Goal: Task Accomplishment & Management: Manage account settings

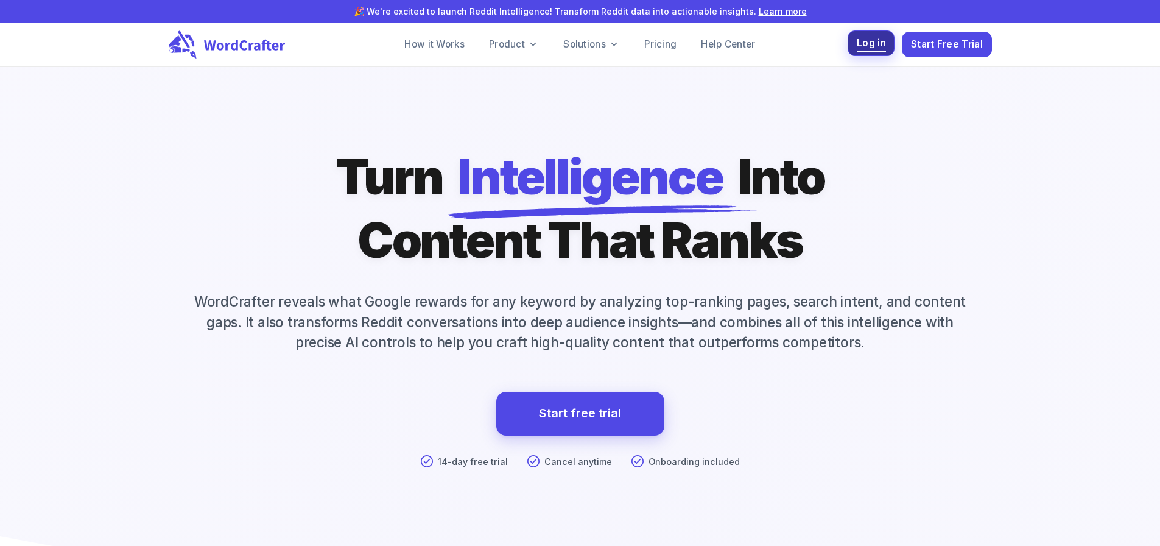
click at [862, 49] on span "Log in" at bounding box center [871, 43] width 29 height 16
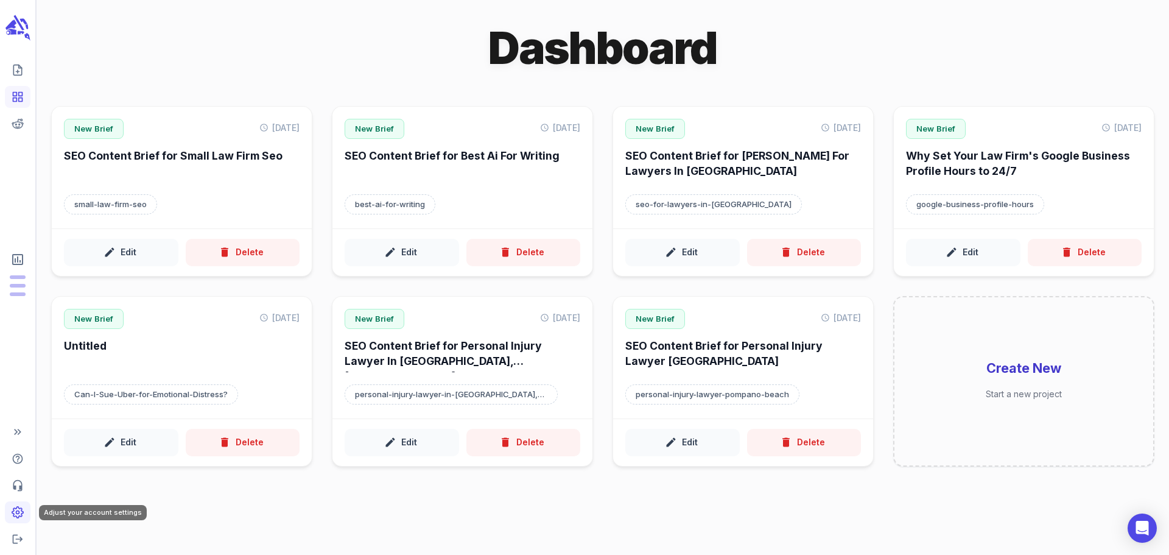
click at [19, 519] on link "Adjust your account settings" at bounding box center [18, 512] width 26 height 22
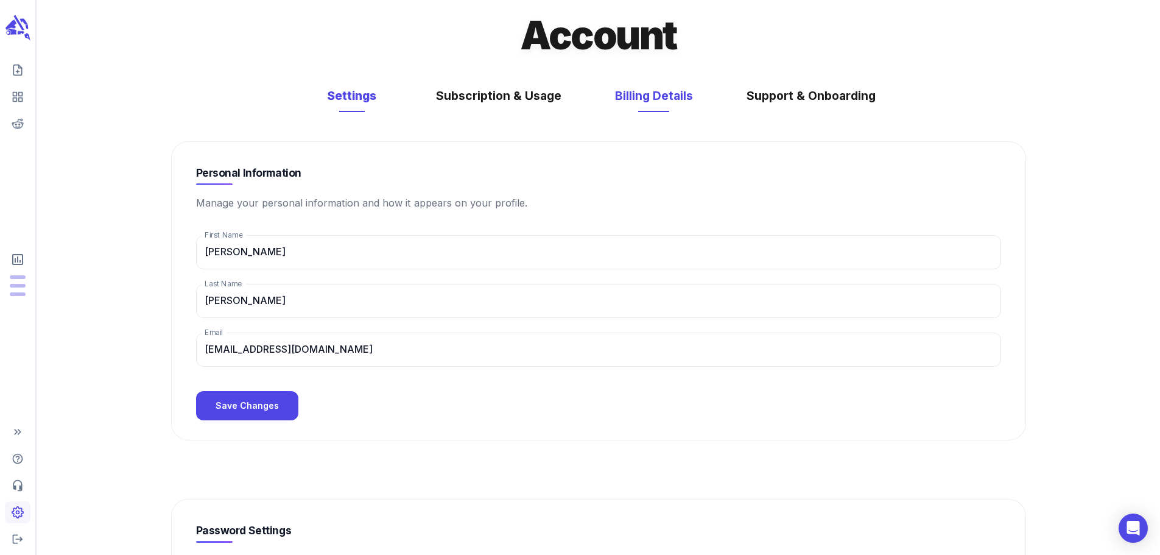
click at [663, 111] on button "Billing Details" at bounding box center [654, 96] width 102 height 32
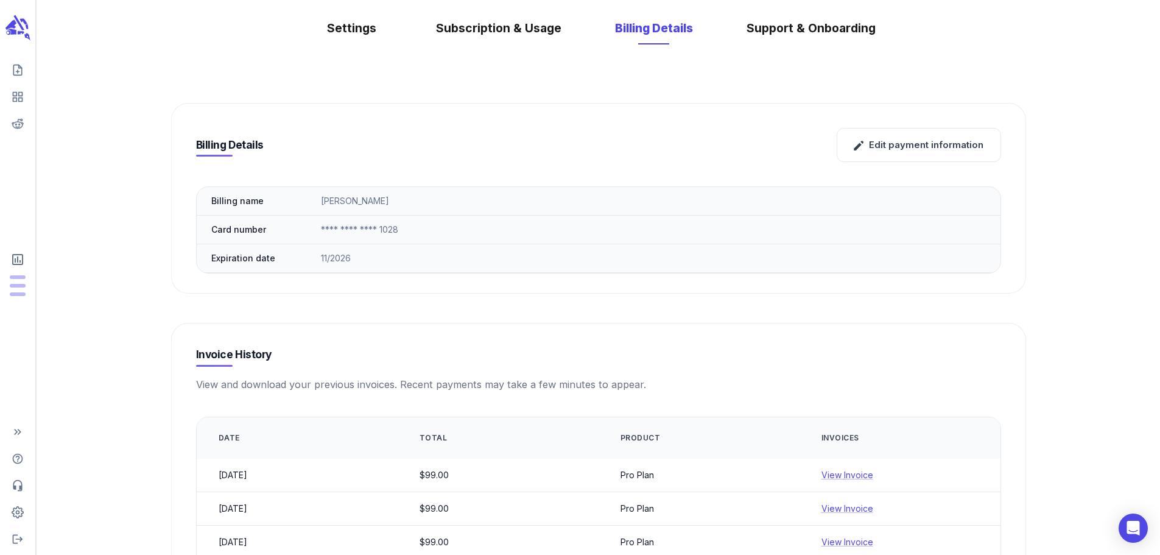
scroll to position [205, 0]
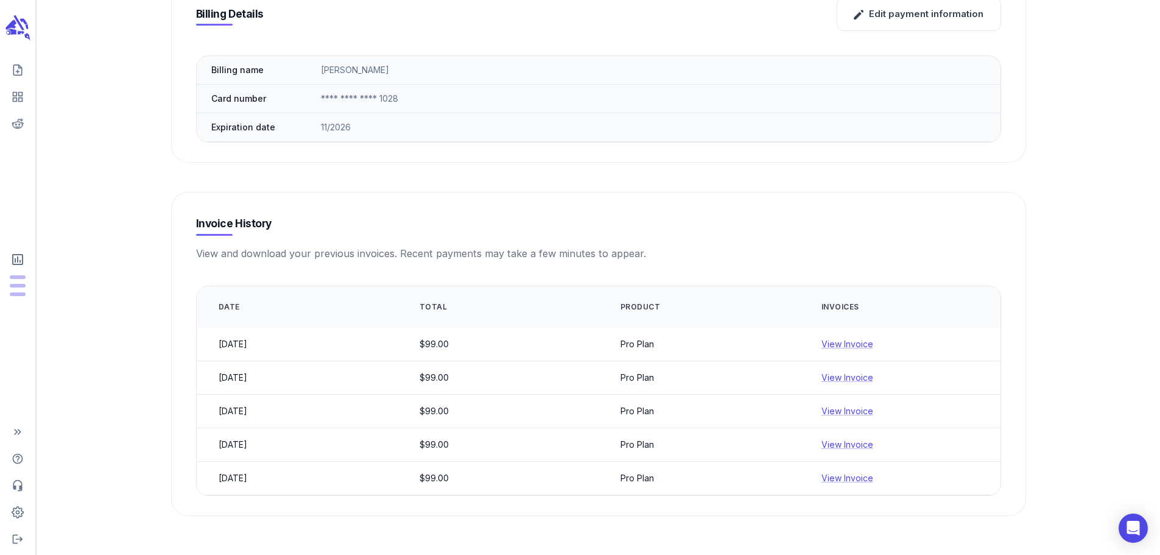
click at [1039, 269] on div "Billing Details Edit payment information Billing name [PERSON_NAME] Card number…" at bounding box center [599, 230] width 914 height 632
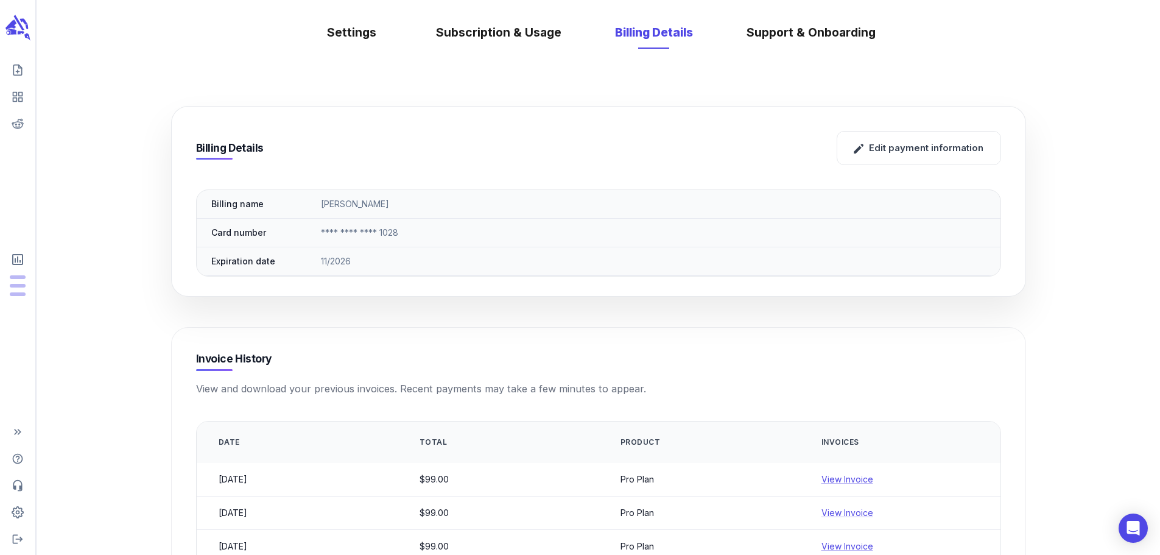
scroll to position [0, 0]
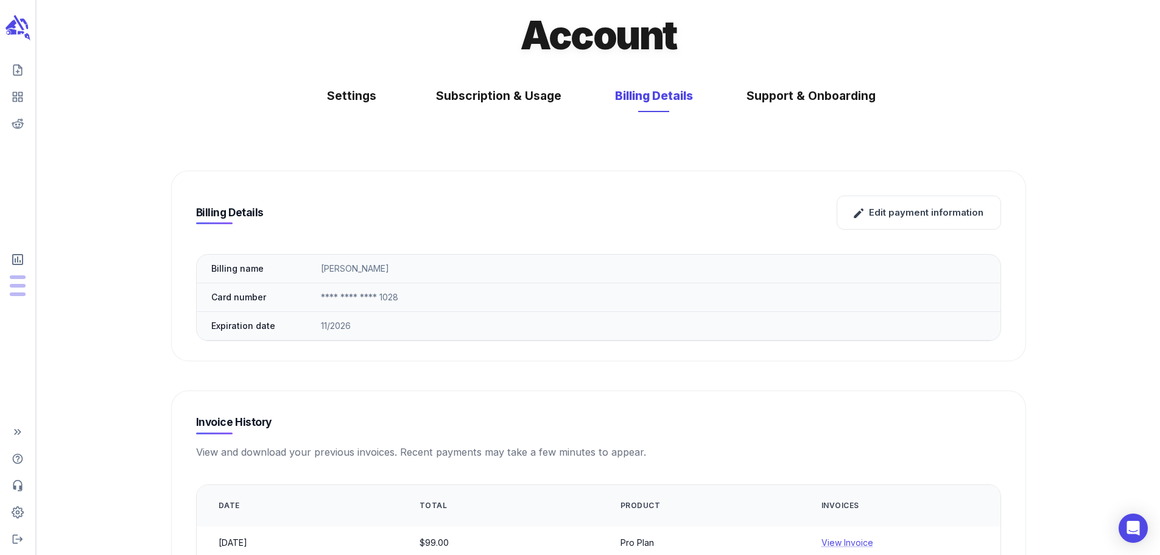
click at [441, 157] on div "Billing Details Edit payment information Billing name [PERSON_NAME] Card number…" at bounding box center [599, 428] width 914 height 632
click at [826, 99] on button "Support & Onboarding" at bounding box center [810, 96] width 153 height 32
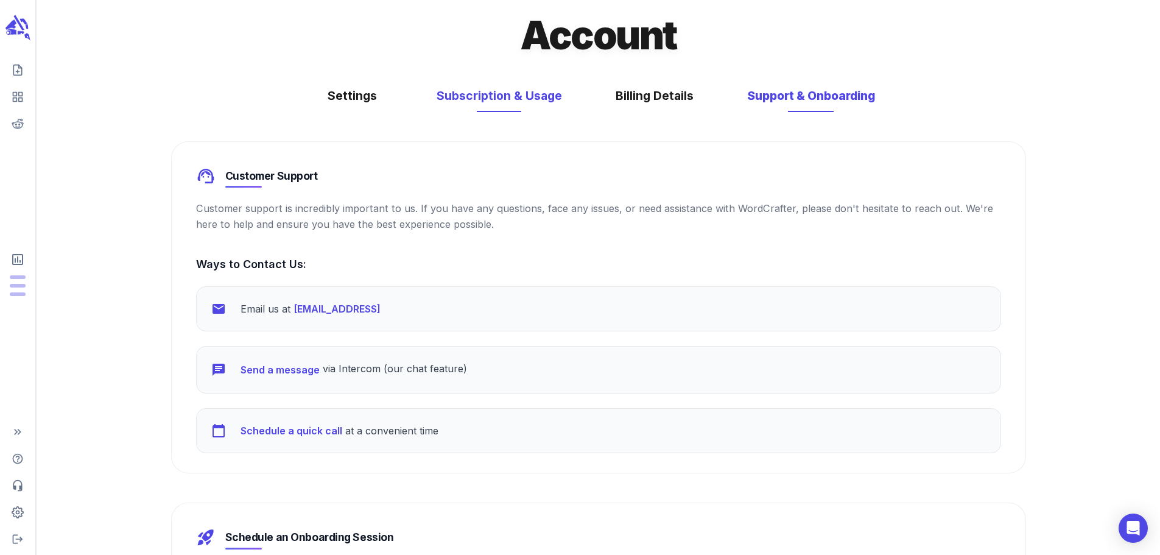
click at [460, 111] on button "Subscription & Usage" at bounding box center [499, 96] width 150 height 32
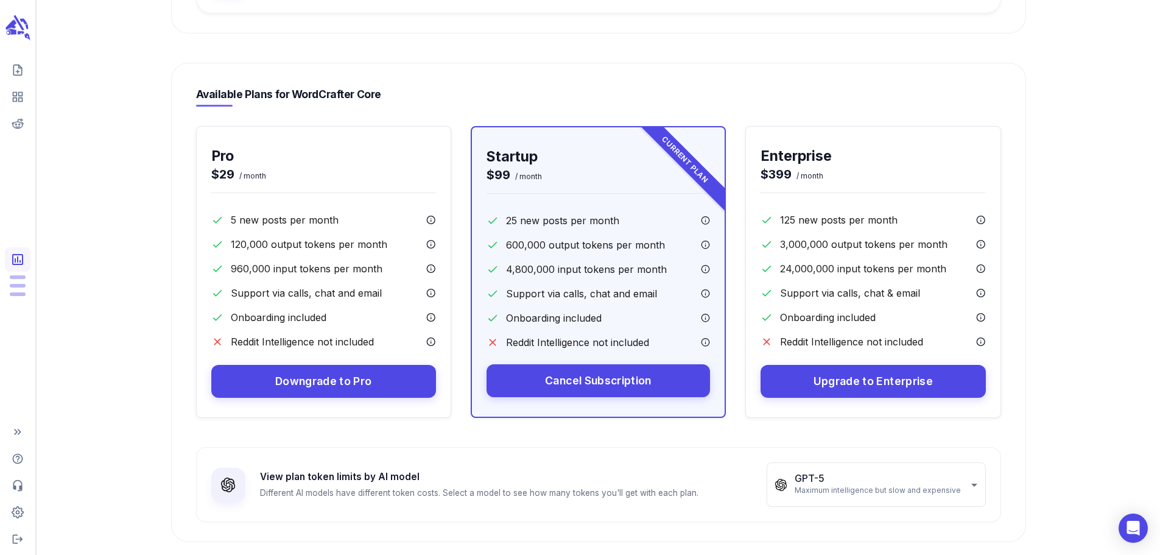
scroll to position [575, 0]
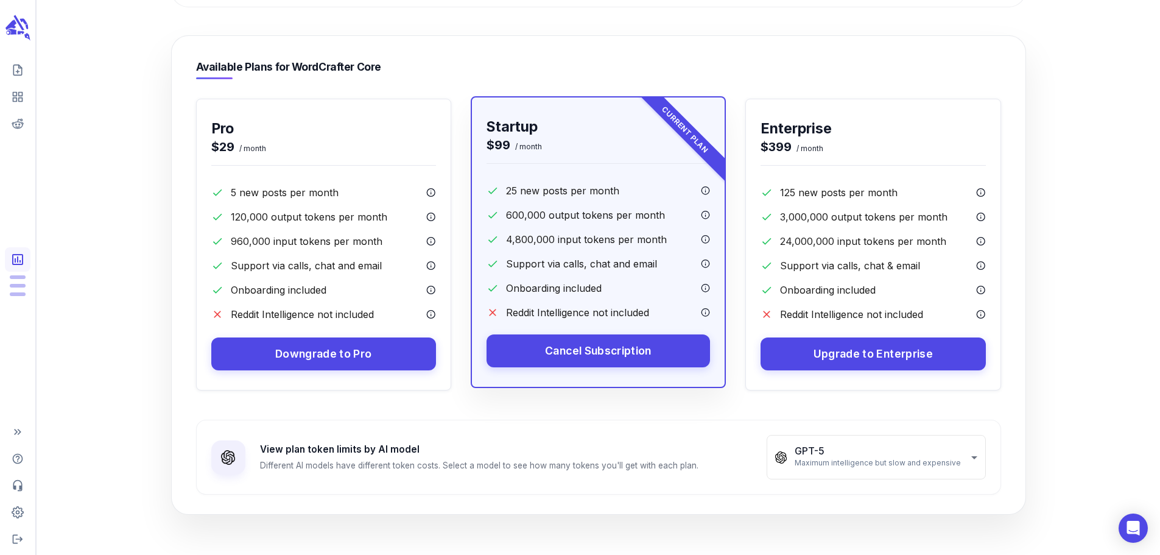
click at [617, 368] on div "Startup $99 / month 25 new posts per month 600,000 output tokens per month 4,80…" at bounding box center [598, 242] width 253 height 290
click at [610, 351] on span "Cancel Subscription" at bounding box center [598, 349] width 107 height 19
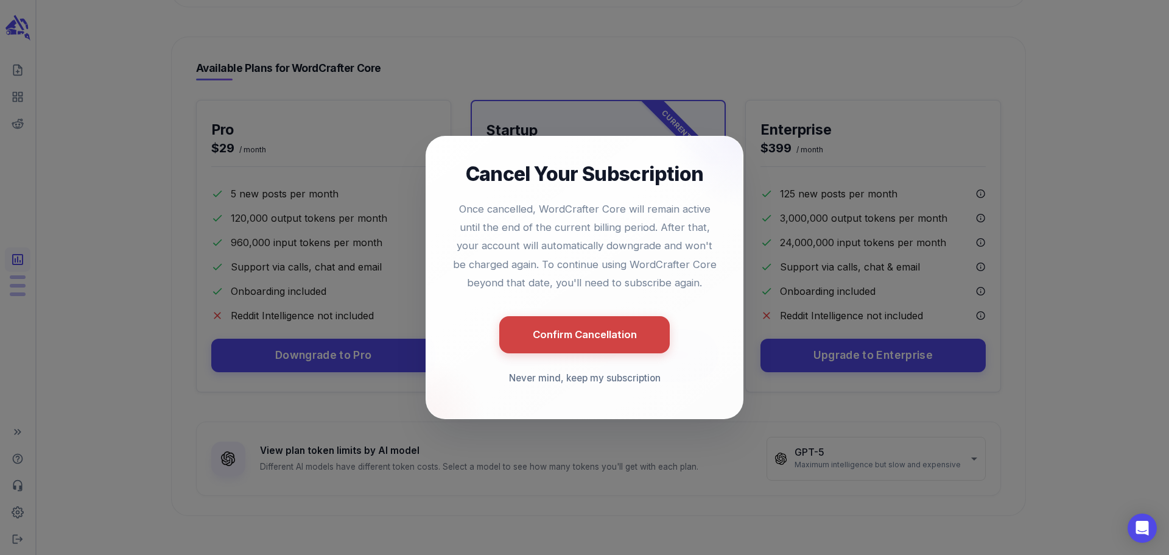
click at [587, 337] on button "Confirm Cancellation" at bounding box center [584, 334] width 171 height 37
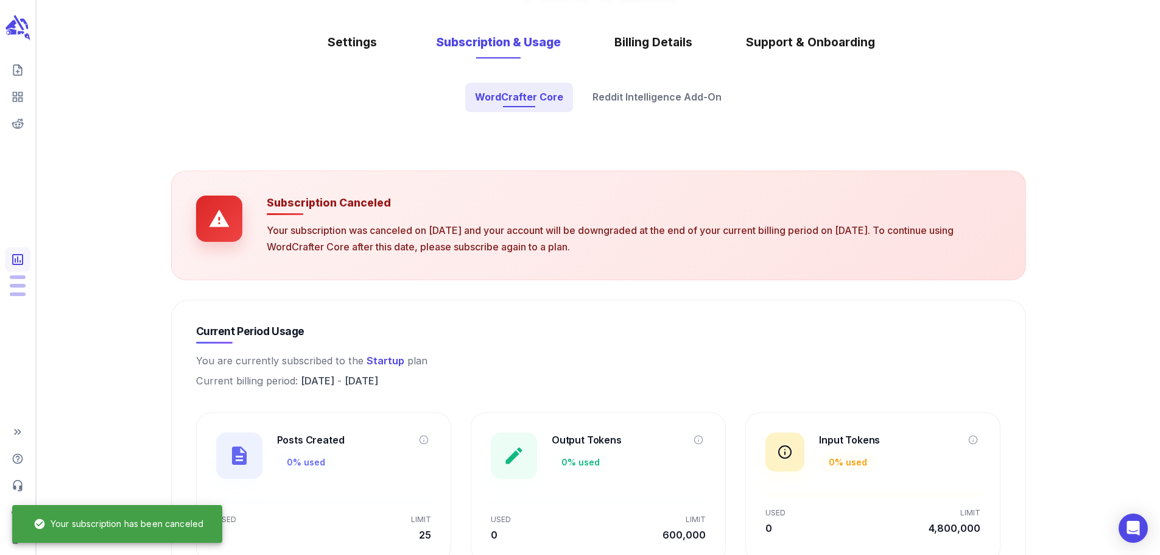
scroll to position [0, 0]
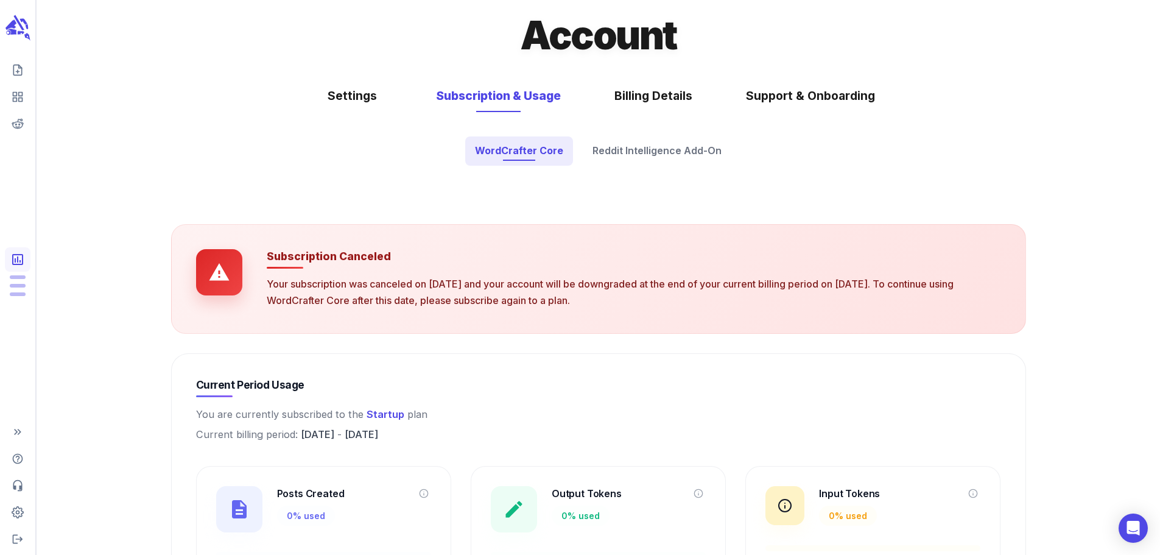
click at [561, 41] on h1 "Account" at bounding box center [598, 35] width 156 height 51
click at [15, 267] on icon "View Subscription & Usage" at bounding box center [17, 259] width 15 height 15
click at [23, 124] on icon "View your Reddit Intelligence add-on dashboard" at bounding box center [18, 124] width 12 height 10
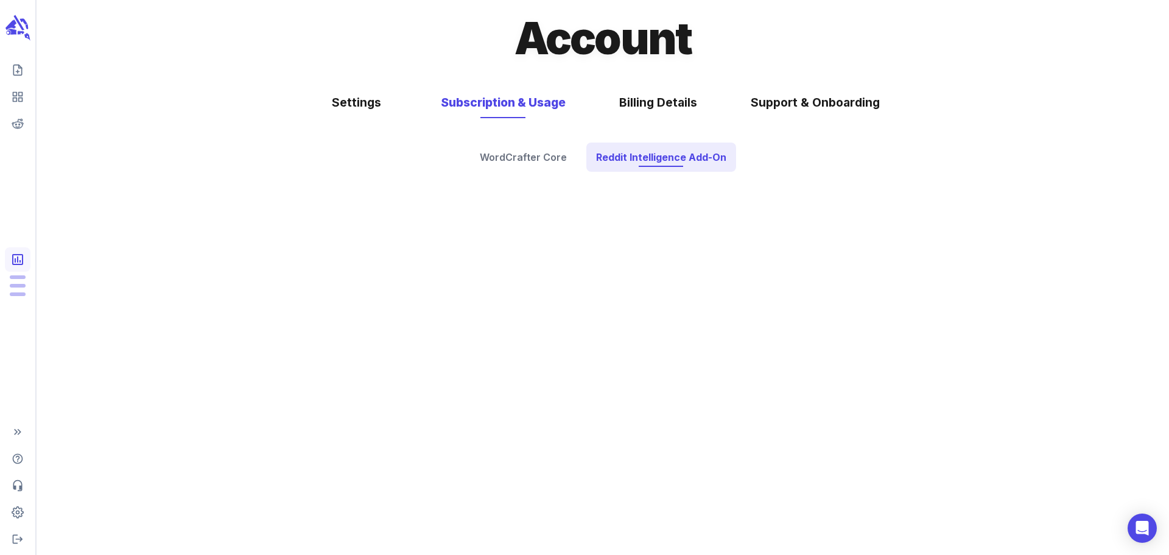
click at [16, 83] on div "scrollable content" at bounding box center [18, 277] width 36 height 555
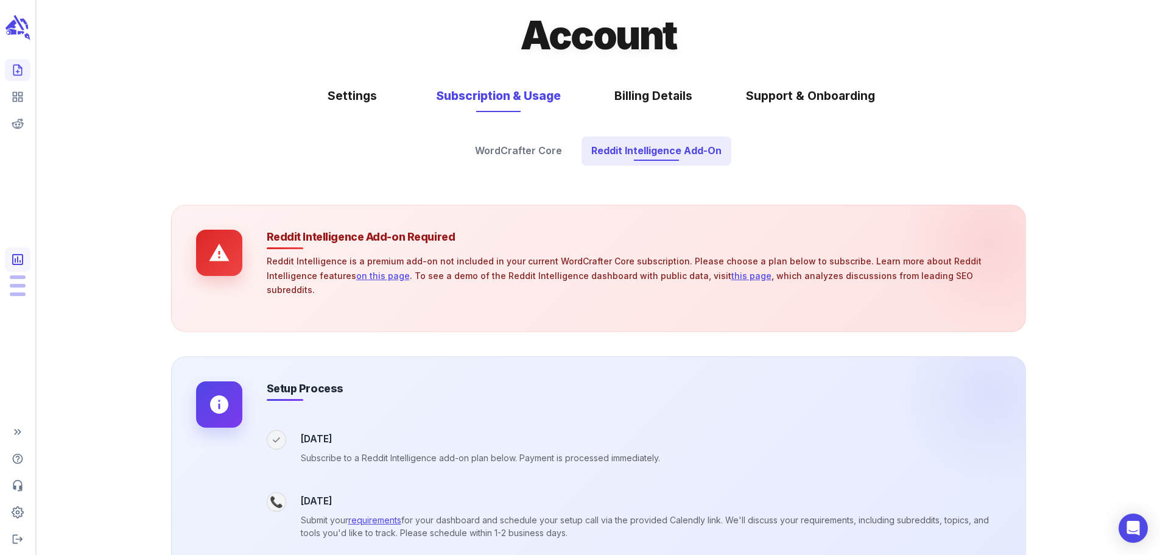
click at [18, 79] on link "Create new content" at bounding box center [18, 70] width 26 height 22
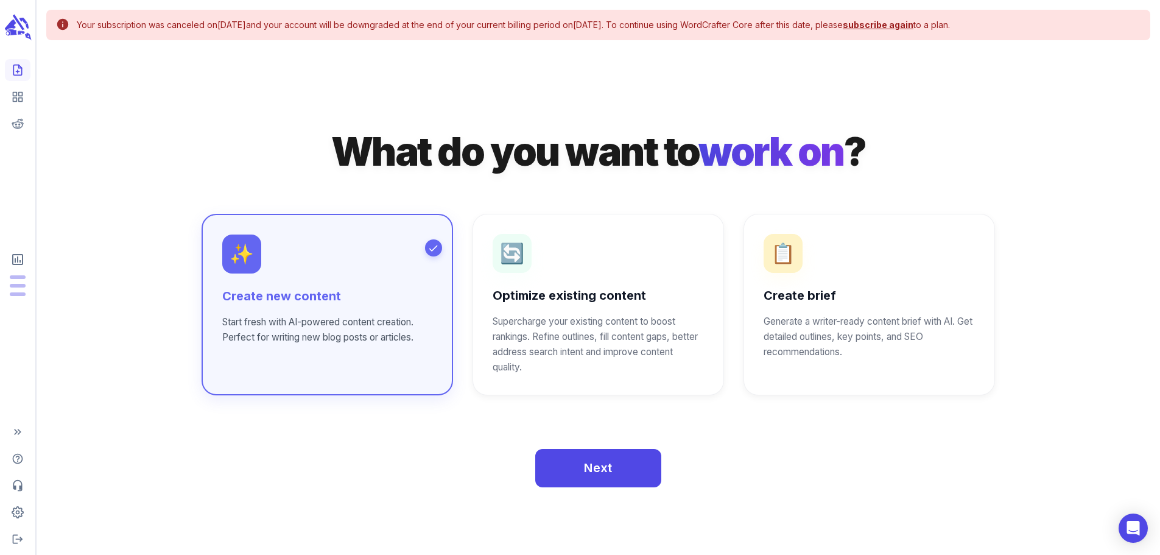
click at [20, 32] on icon "scrollable content" at bounding box center [21, 33] width 7 height 4
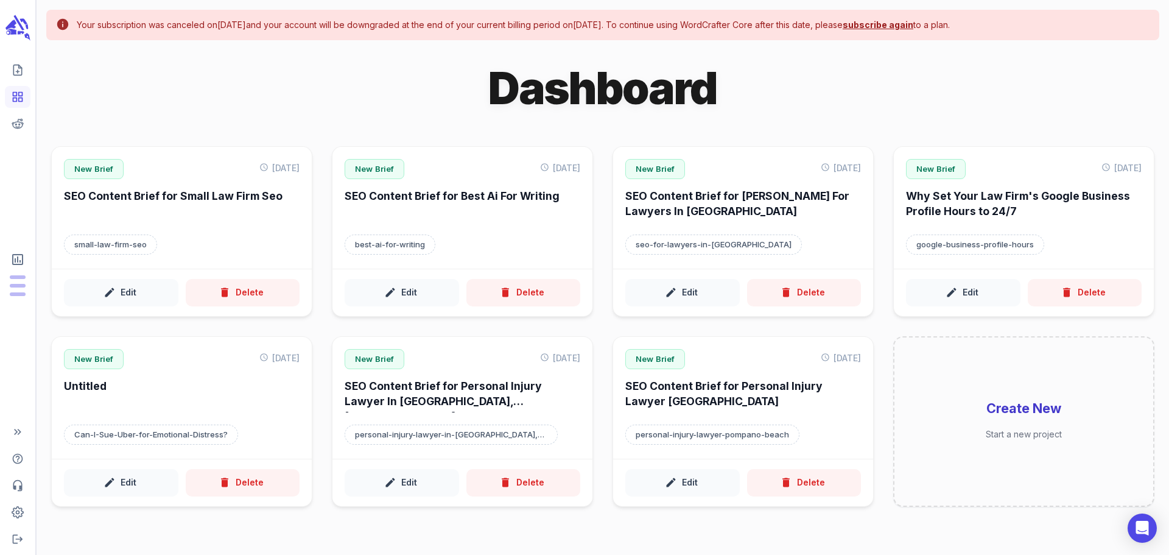
click at [290, 102] on div "Dashboard" at bounding box center [603, 88] width 1104 height 57
drag, startPoint x: 19, startPoint y: 516, endPoint x: 28, endPoint y: 509, distance: 10.8
click at [19, 516] on icon "Adjust your account settings" at bounding box center [18, 512] width 12 height 12
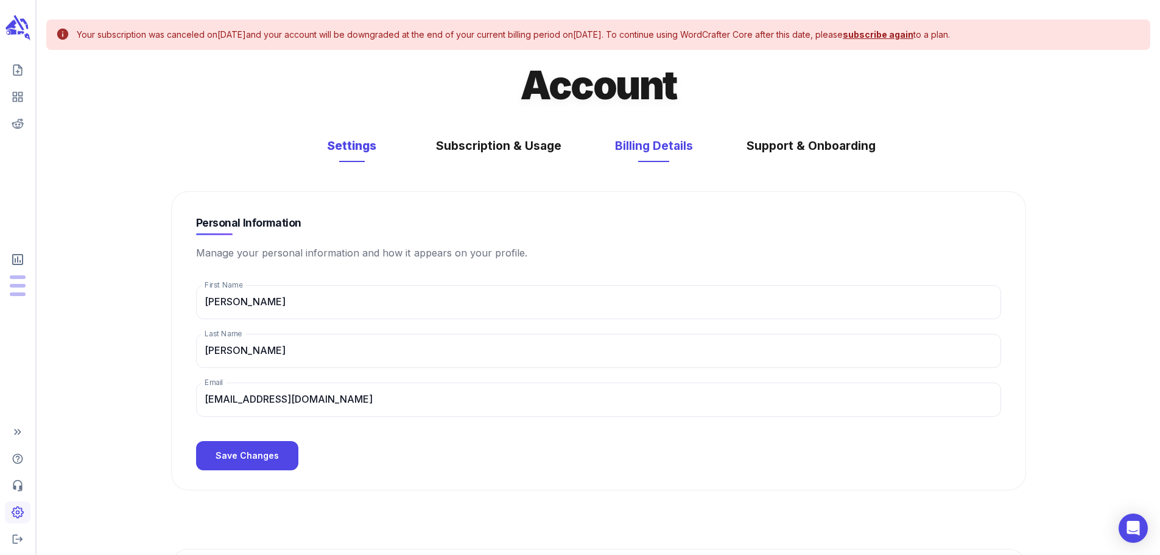
click at [625, 143] on button "Billing Details" at bounding box center [654, 146] width 102 height 32
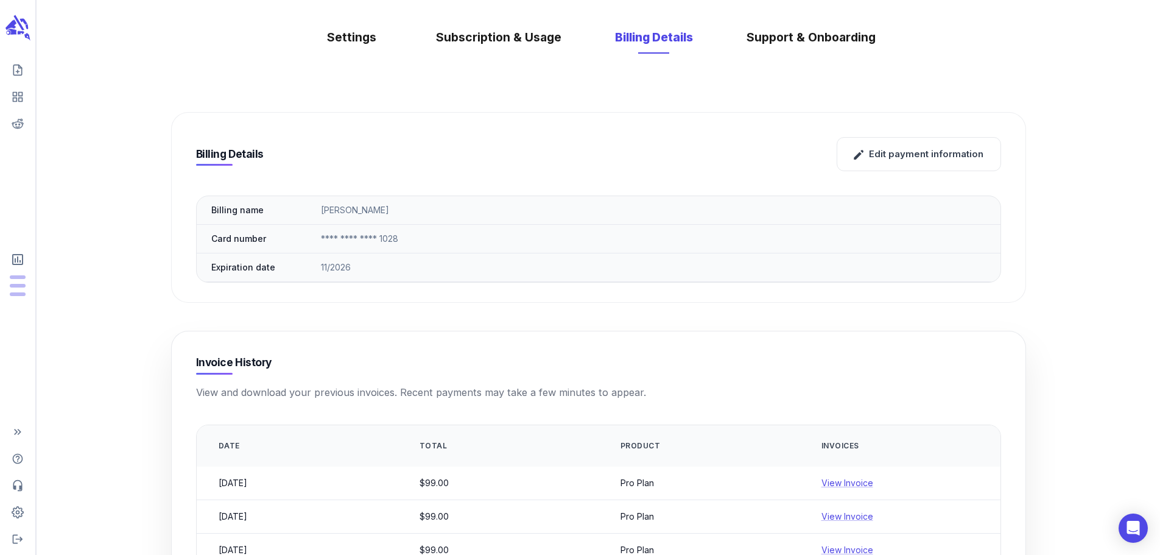
scroll to position [205, 0]
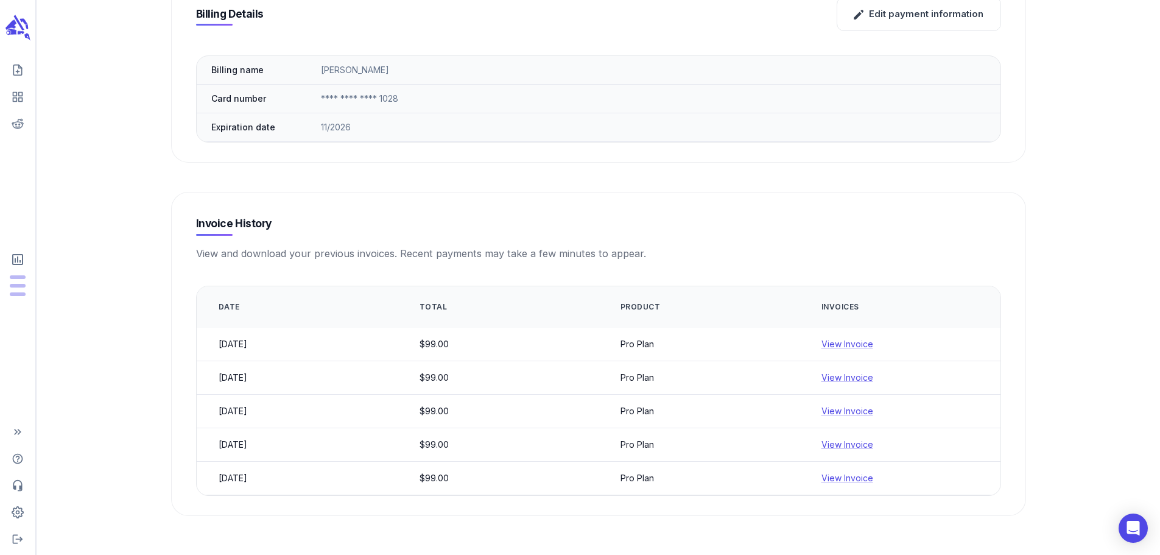
click at [1119, 125] on main "Account Settings Subscription & Usage Billing Details Support & Onboarding Bill…" at bounding box center [599, 177] width 1124 height 753
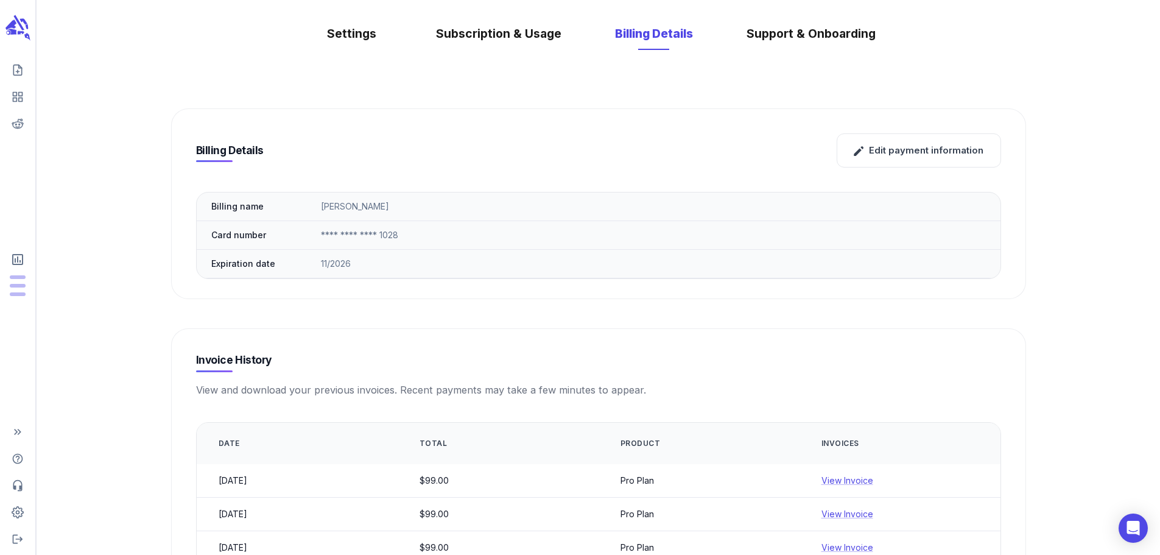
scroll to position [0, 0]
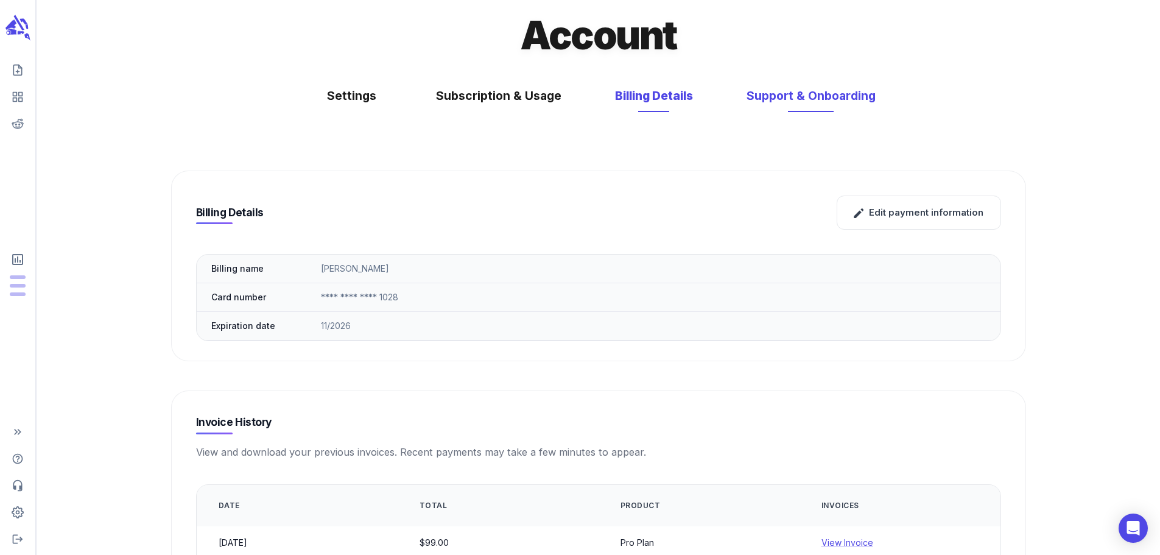
click at [774, 105] on button "Support & Onboarding" at bounding box center [810, 96] width 153 height 32
